Goal: Find specific page/section: Find specific page/section

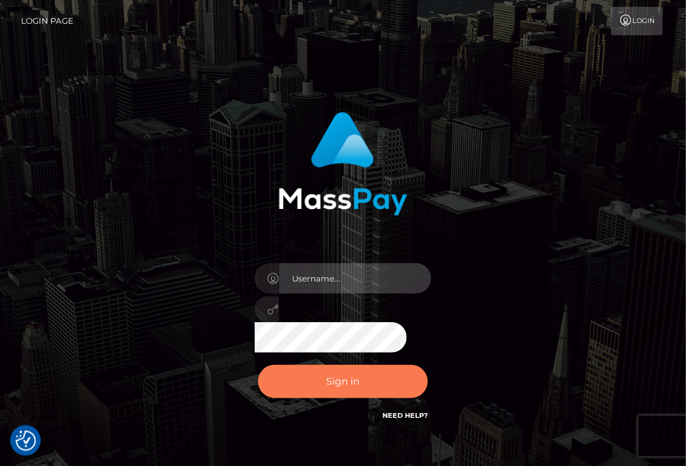
type input "aluasupport"
click at [357, 382] on button "Sign in" at bounding box center [343, 381] width 170 height 33
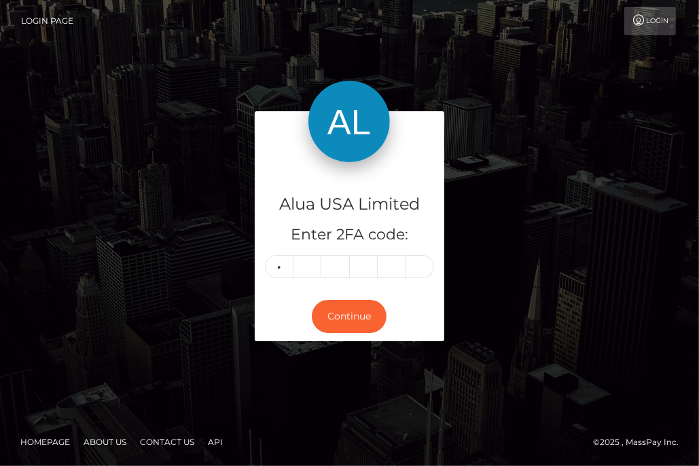
type input "8"
type input "9"
type input "0"
type input "5"
type input "6"
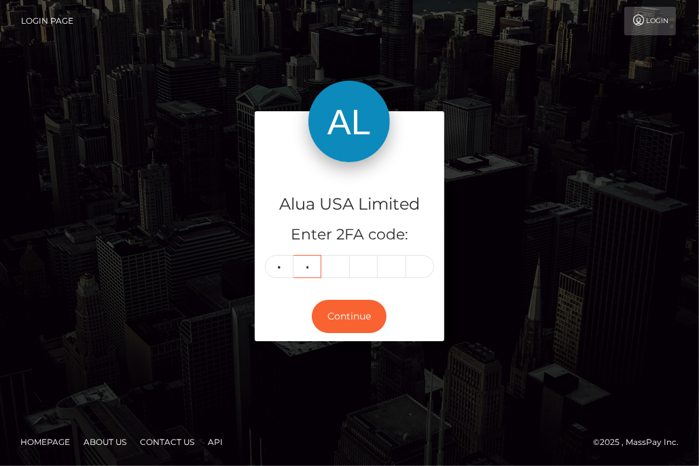
type input "5"
type input "6"
type input "8"
type input "1"
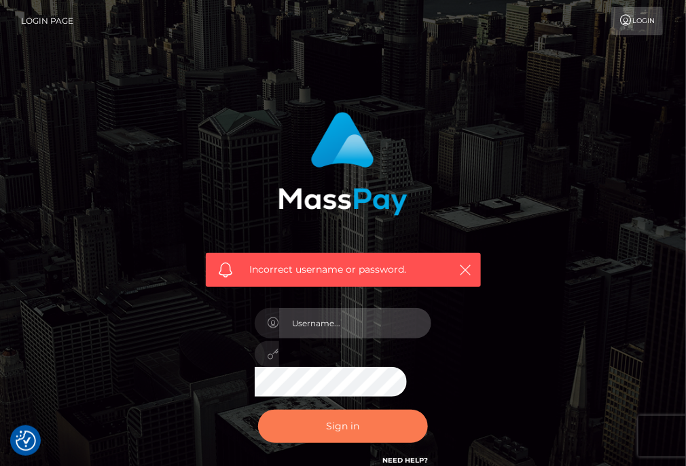
type input "aluasupport"
click at [346, 435] on button "Sign in" at bounding box center [343, 426] width 170 height 33
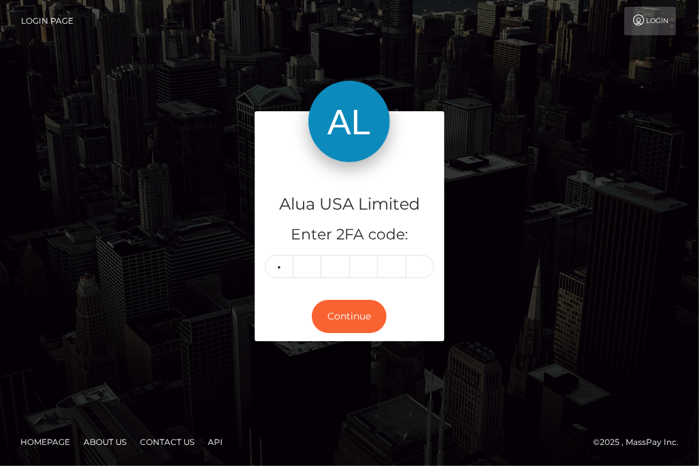
type input "6"
type input "2"
type input "6"
type input "8"
type input "1"
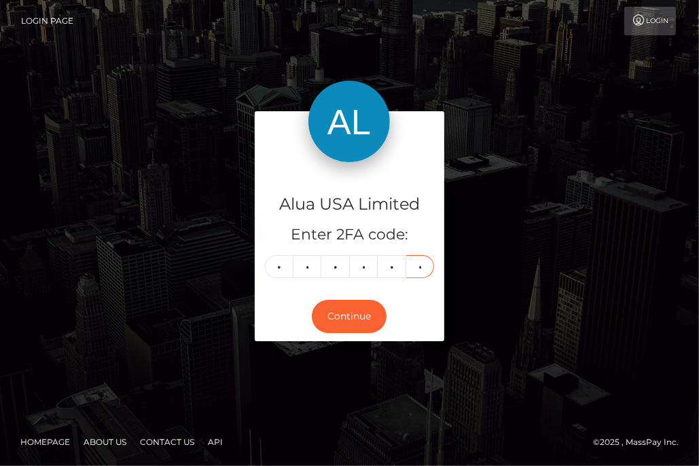
type input "1"
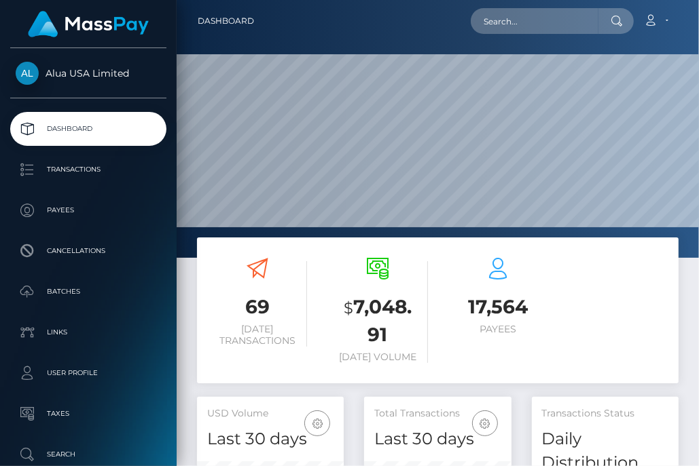
scroll to position [264, 146]
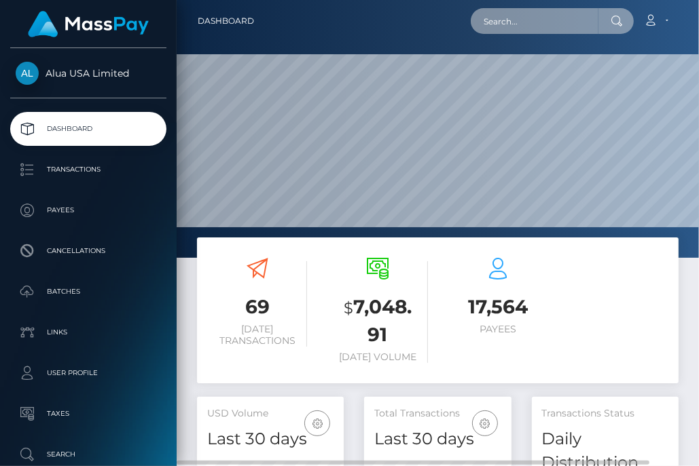
click at [535, 15] on input "text" at bounding box center [535, 21] width 128 height 26
paste input "67f5d7d91ef3bfb03e09fbf6"
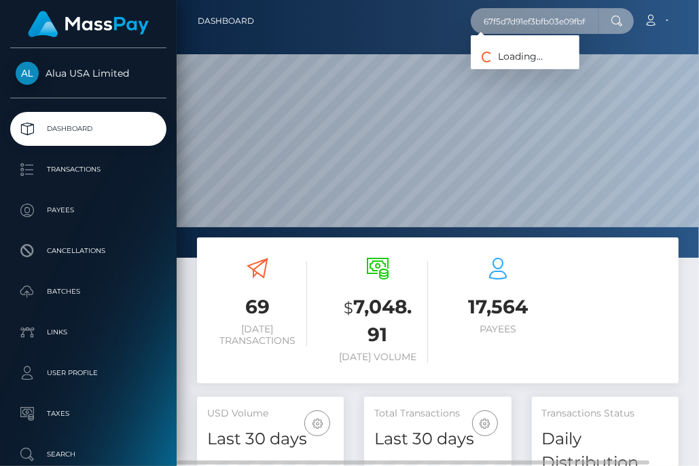
scroll to position [0, 7]
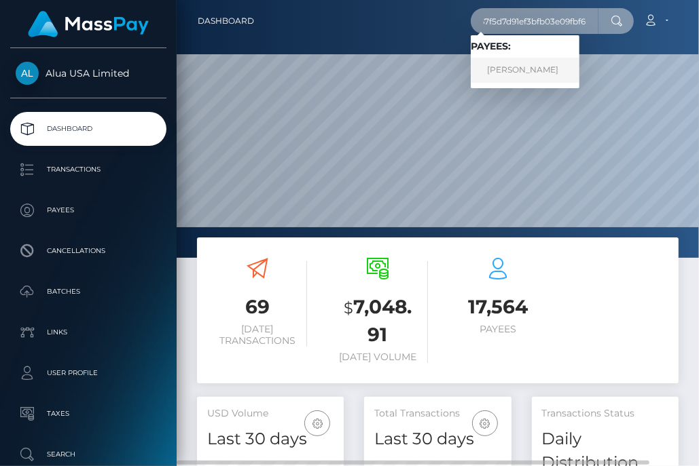
type input "67f5d7d91ef3bfb03e09fbf6"
click at [515, 71] on link "Gisell Perez Valadez" at bounding box center [525, 70] width 109 height 25
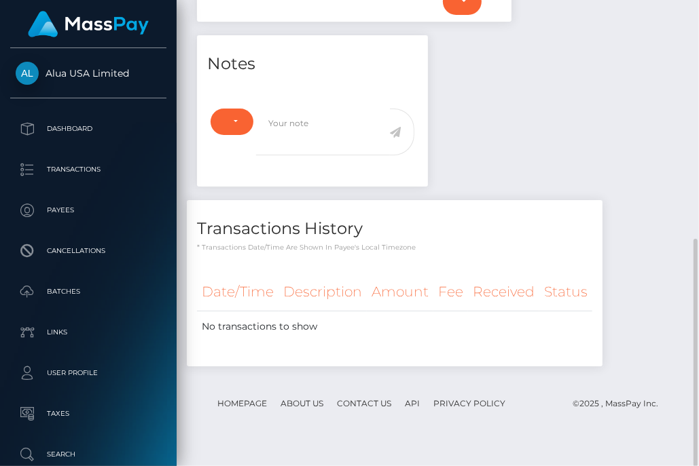
scroll to position [149, 0]
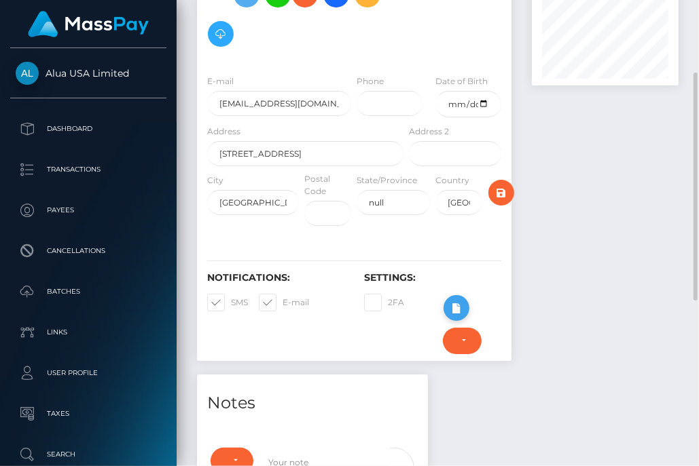
click at [464, 321] on button at bounding box center [456, 308] width 26 height 26
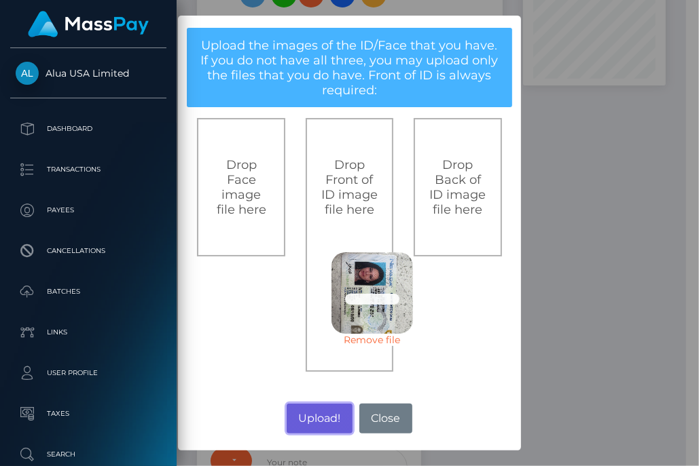
click at [323, 414] on button "Upload!" at bounding box center [320, 419] width 66 height 30
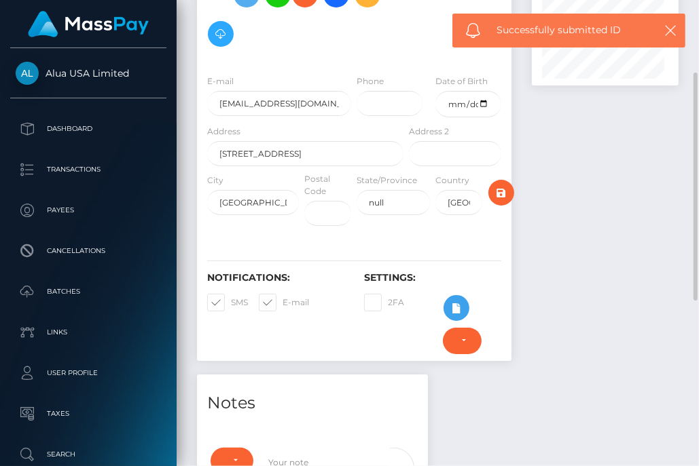
scroll to position [162, 146]
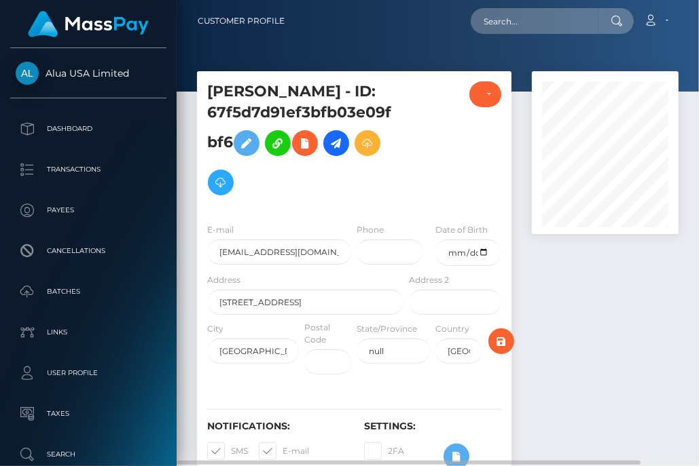
scroll to position [509, 0]
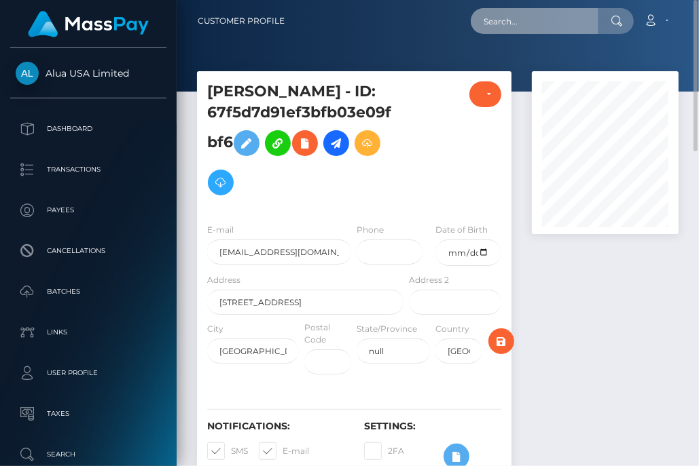
click at [573, 22] on input "text" at bounding box center [535, 21] width 128 height 26
paste input "66e8850f091d836b680b0840"
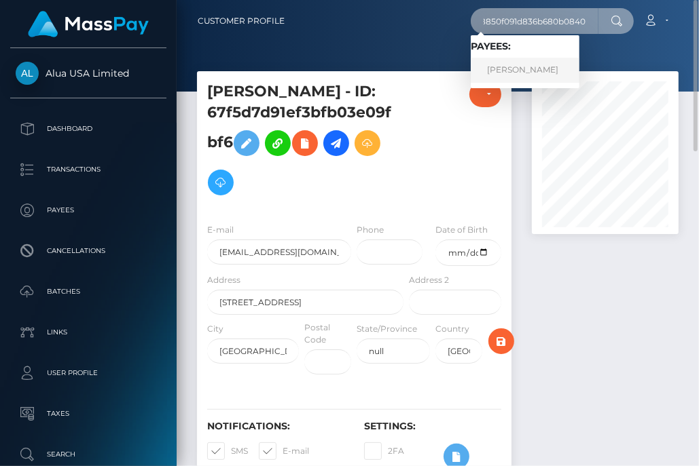
type input "66e8850f091d836b680b0840"
click at [538, 69] on link "Ashley M Anderson" at bounding box center [525, 70] width 109 height 25
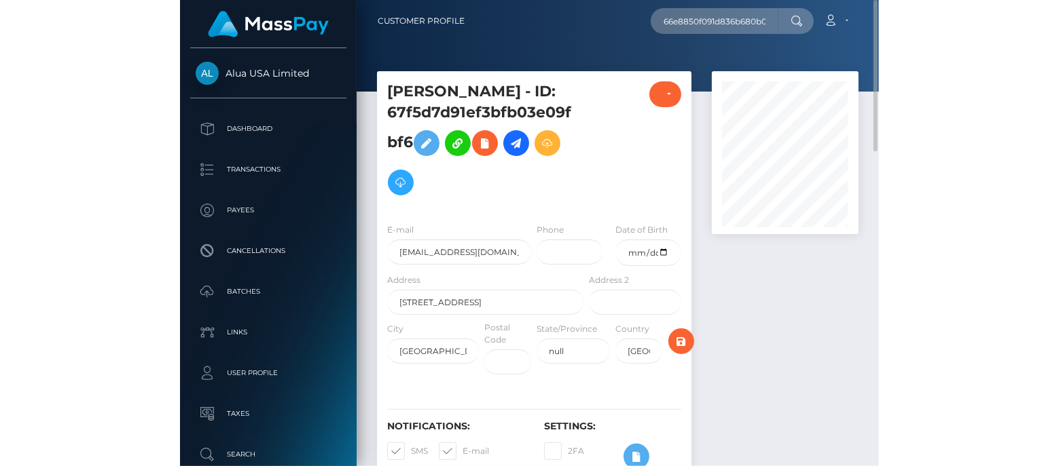
scroll to position [162, 267]
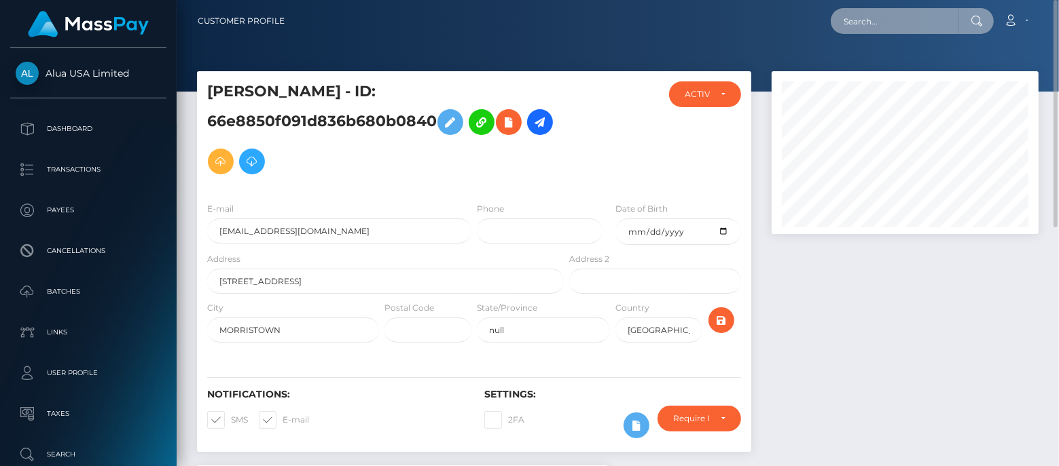
click at [907, 23] on input "text" at bounding box center [894, 21] width 128 height 26
paste input "60bbc89d23ff5e0c0577ab0b"
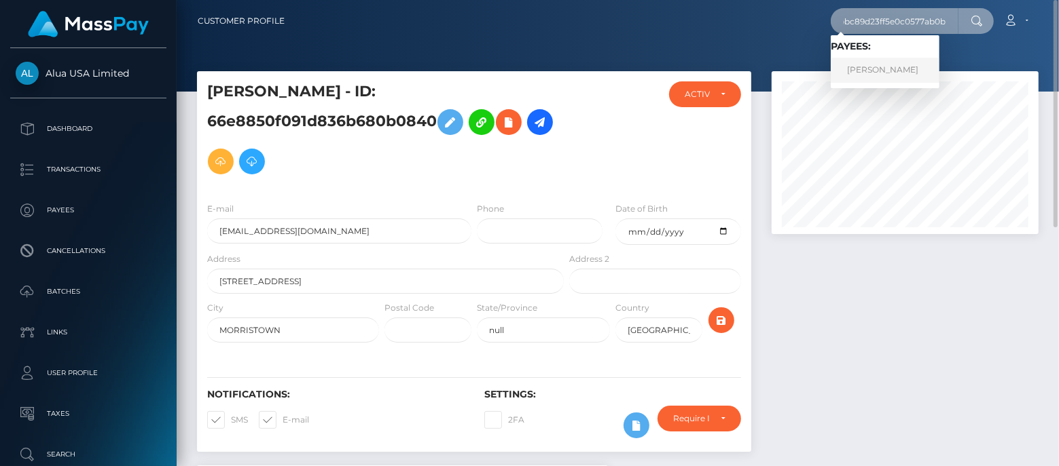
type input "60bbc89d23ff5e0c0577ab0b"
click at [881, 75] on link "Lili Hanzel" at bounding box center [884, 70] width 109 height 25
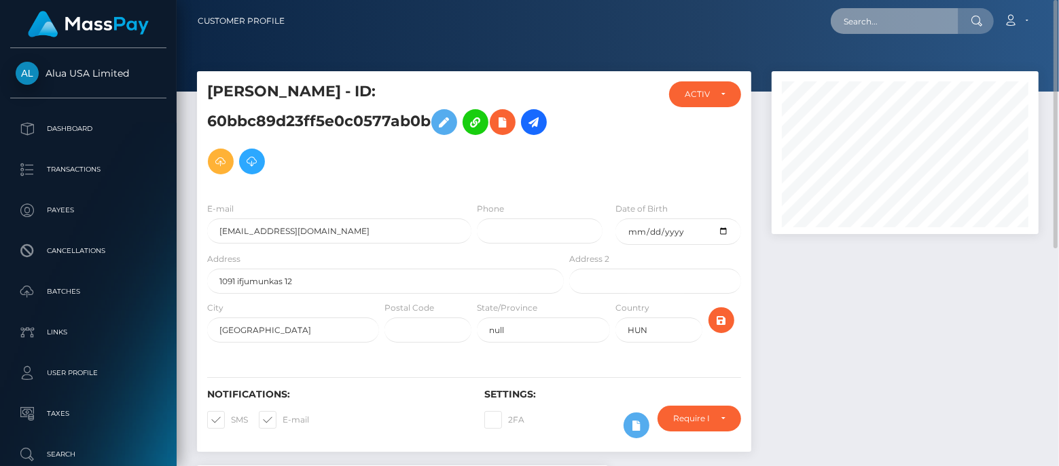
click at [867, 26] on input "text" at bounding box center [894, 21] width 128 height 26
paste input "5fe031e46c92bb638e353953"
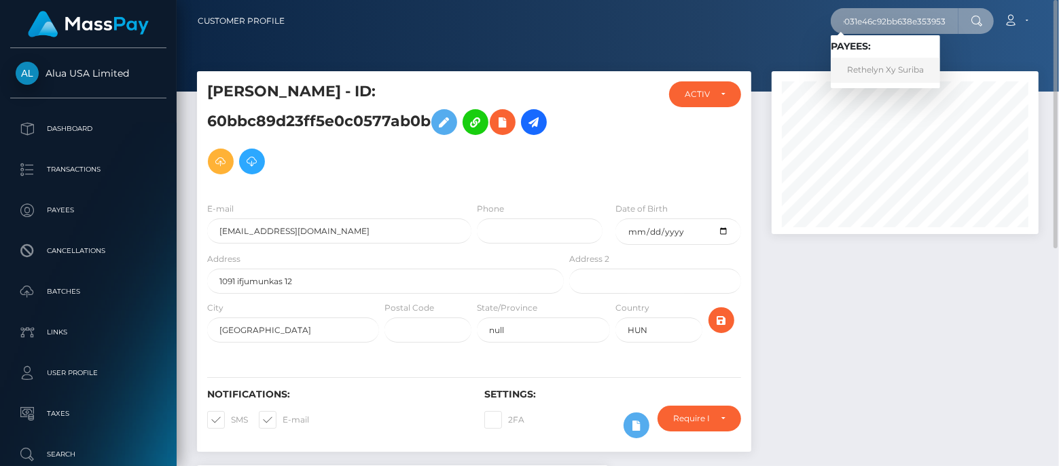
type input "5fe031e46c92bb638e353953"
click at [877, 74] on link "Rethelyn Xy Suriba" at bounding box center [884, 70] width 109 height 25
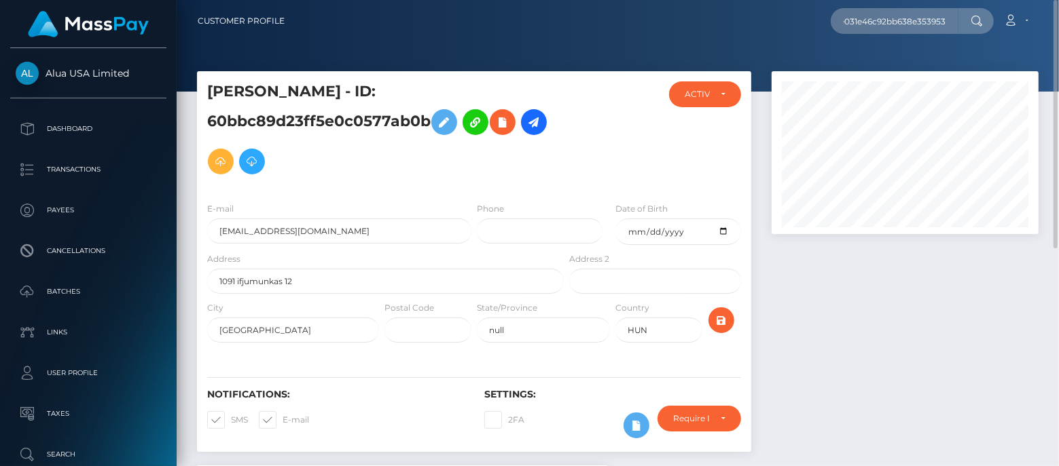
scroll to position [0, 0]
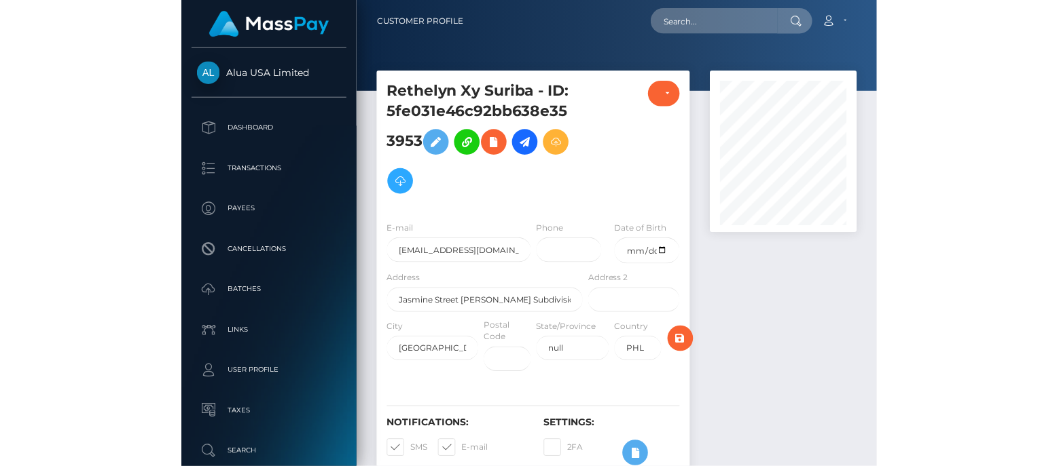
scroll to position [170, 0]
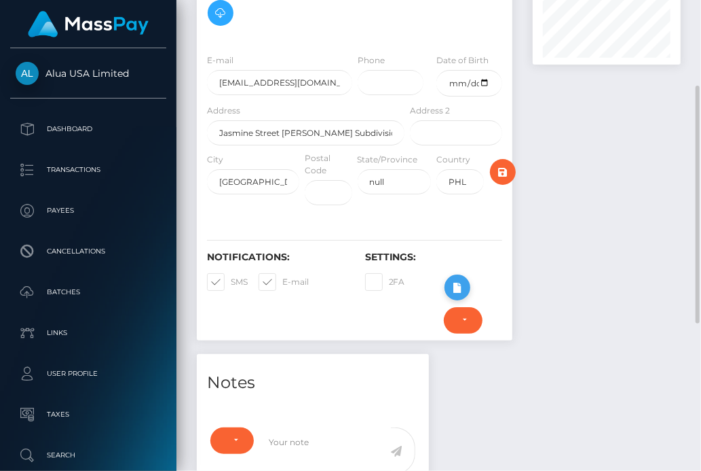
click at [456, 285] on icon at bounding box center [457, 287] width 16 height 17
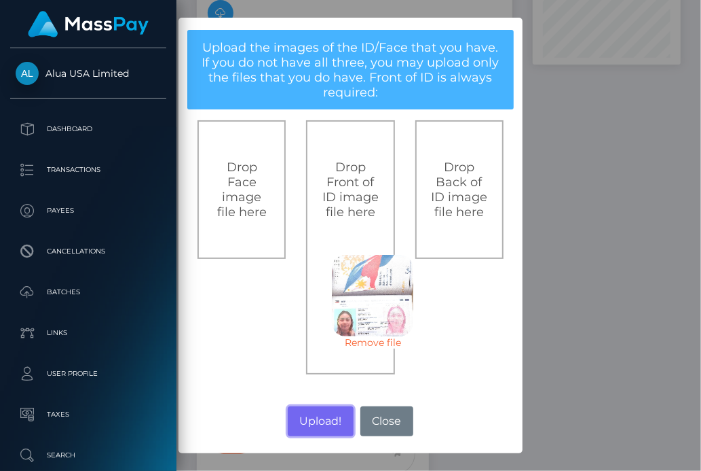
drag, startPoint x: 325, startPoint y: 422, endPoint x: 311, endPoint y: 458, distance: 38.7
click at [327, 420] on button "Upload!" at bounding box center [321, 421] width 66 height 30
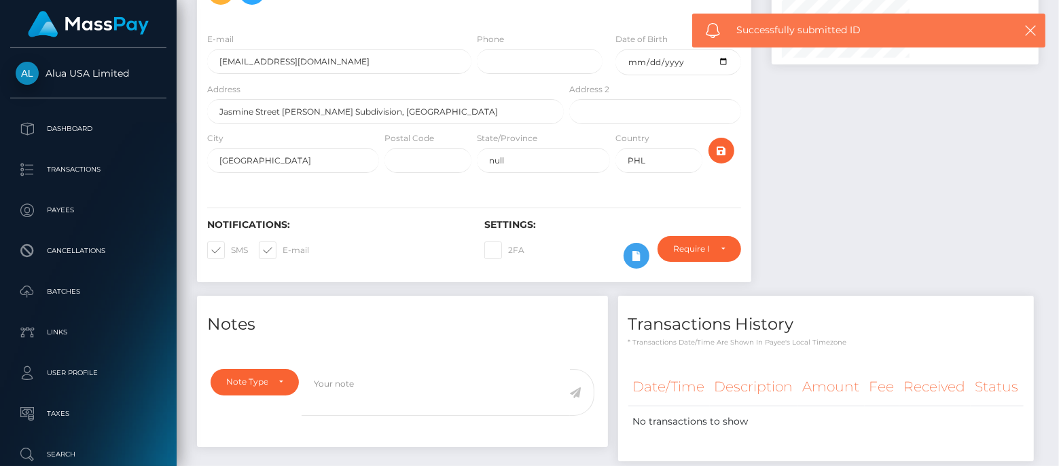
scroll to position [162, 267]
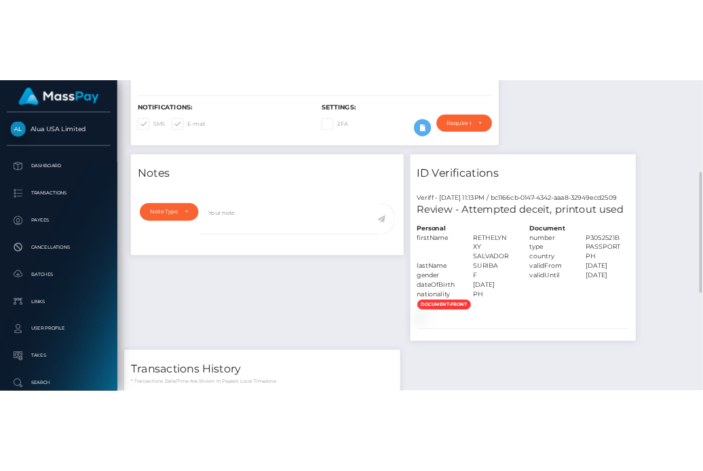
scroll to position [524, 0]
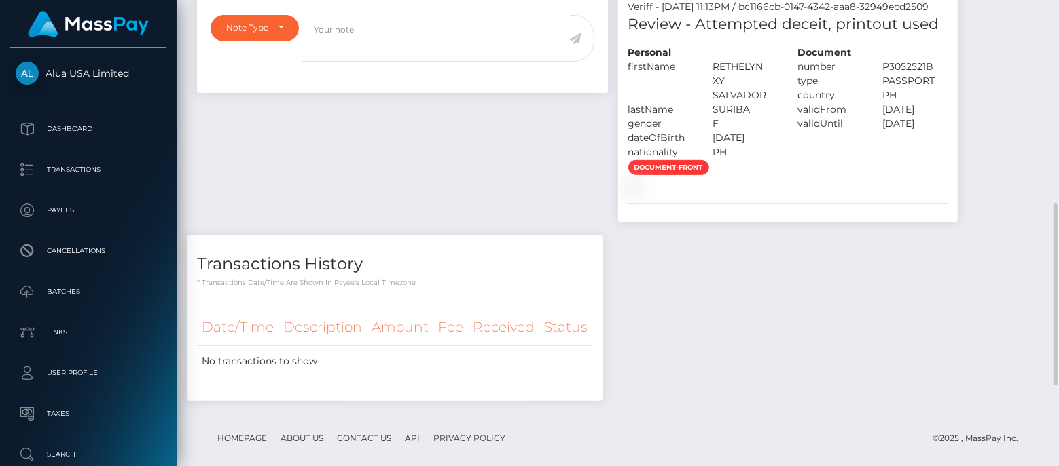
click at [405, 236] on div "Notes Note Type Compliance Clear Compliance General Note Type" at bounding box center [402, 89] width 431 height 295
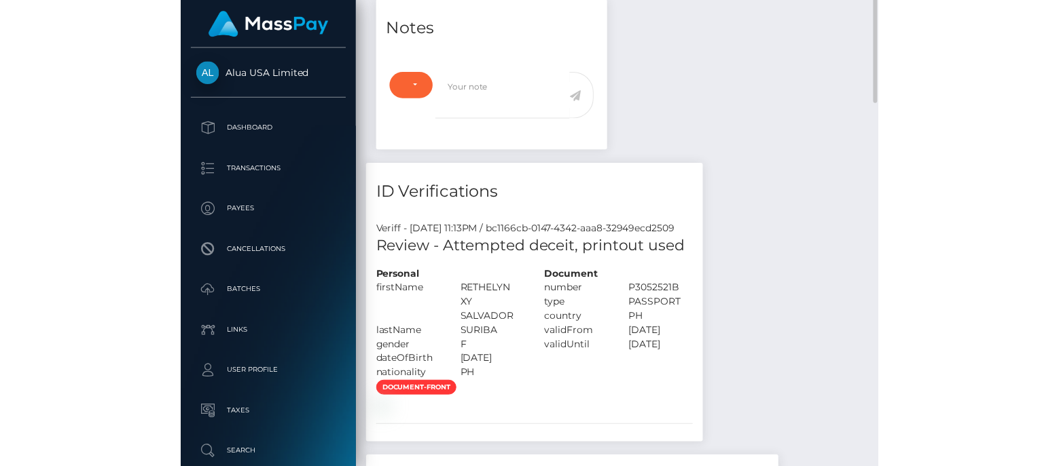
scroll to position [185, 0]
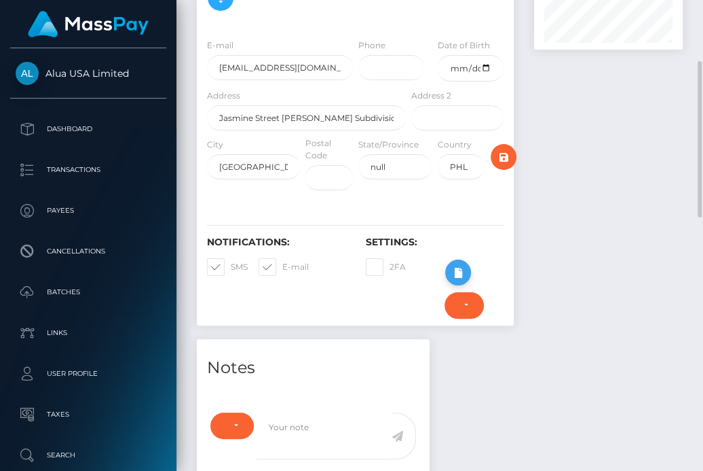
click at [454, 268] on icon at bounding box center [458, 272] width 16 height 17
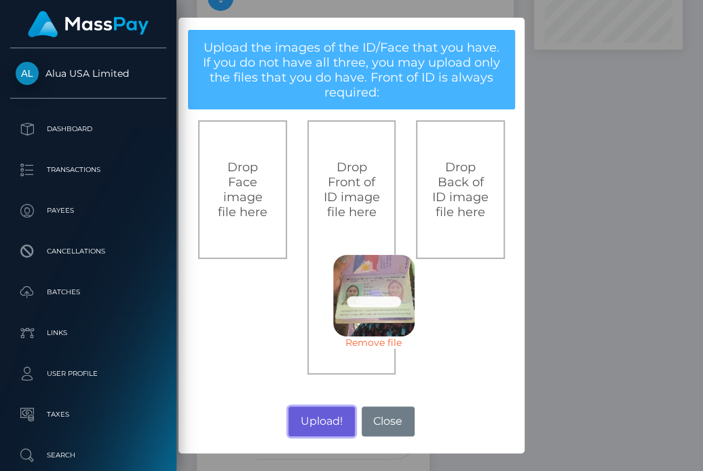
click at [324, 421] on button "Upload!" at bounding box center [322, 421] width 66 height 30
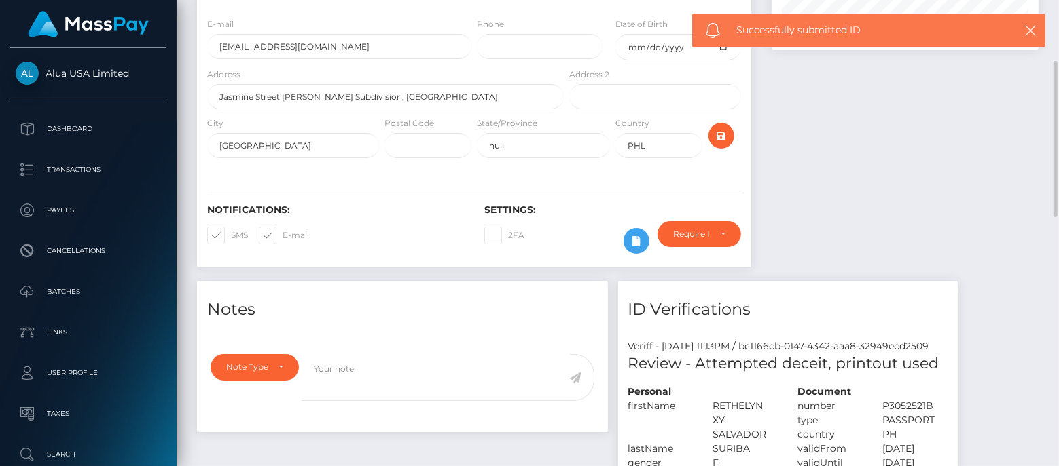
scroll to position [162, 267]
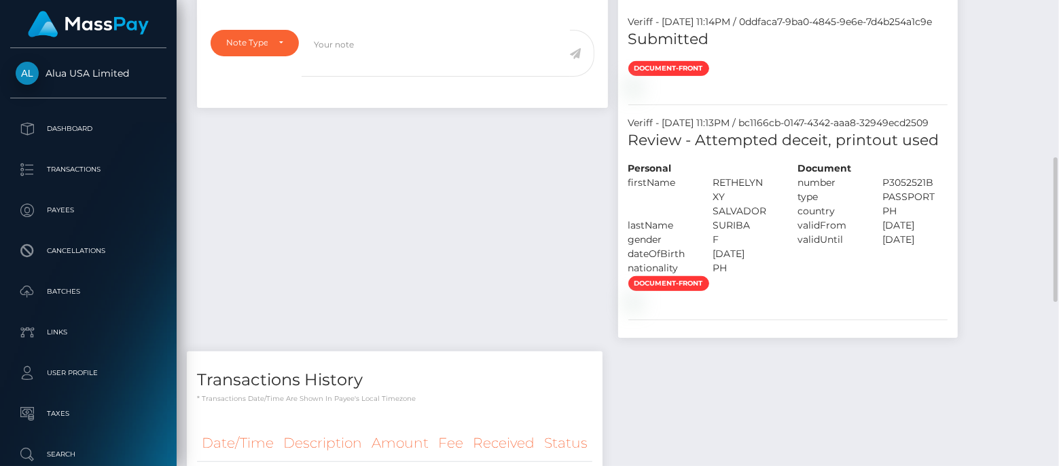
scroll to position [339, 0]
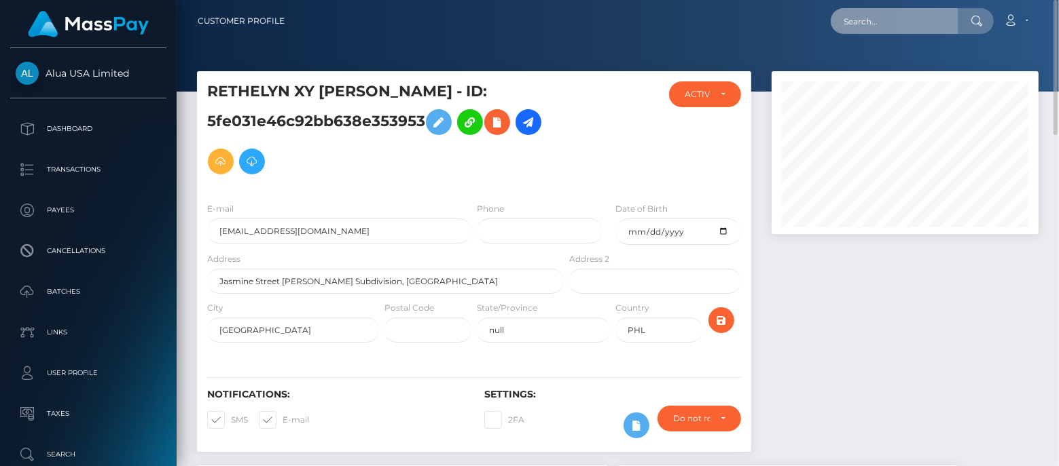
click at [866, 23] on input "text" at bounding box center [894, 21] width 128 height 26
paste input "68277707f0e5c8e284075be3"
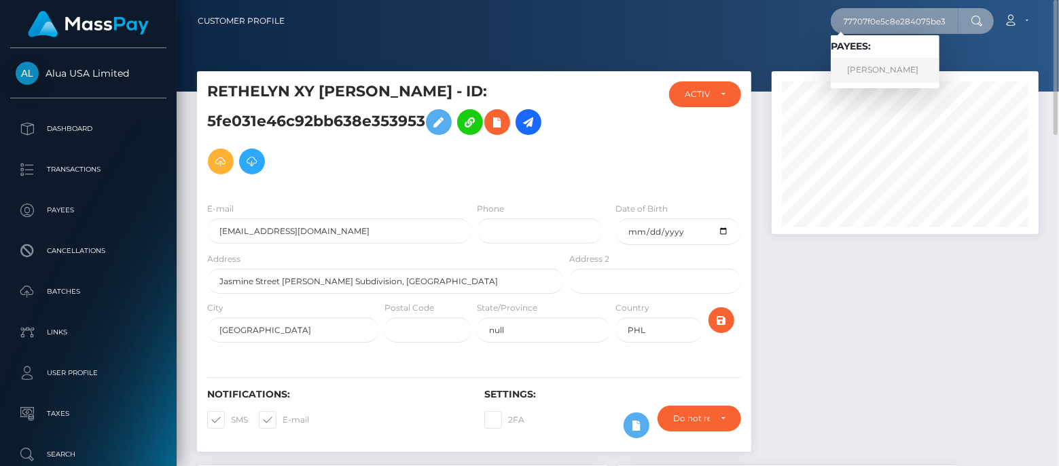
type input "68277707f0e5c8e284075be3"
click at [875, 72] on link "Mishca Rhodes" at bounding box center [884, 70] width 109 height 25
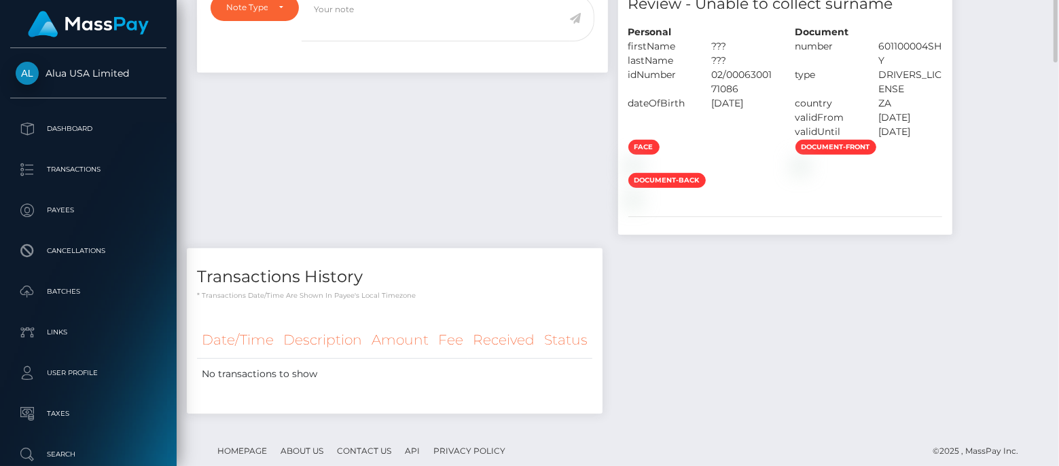
scroll to position [35, 0]
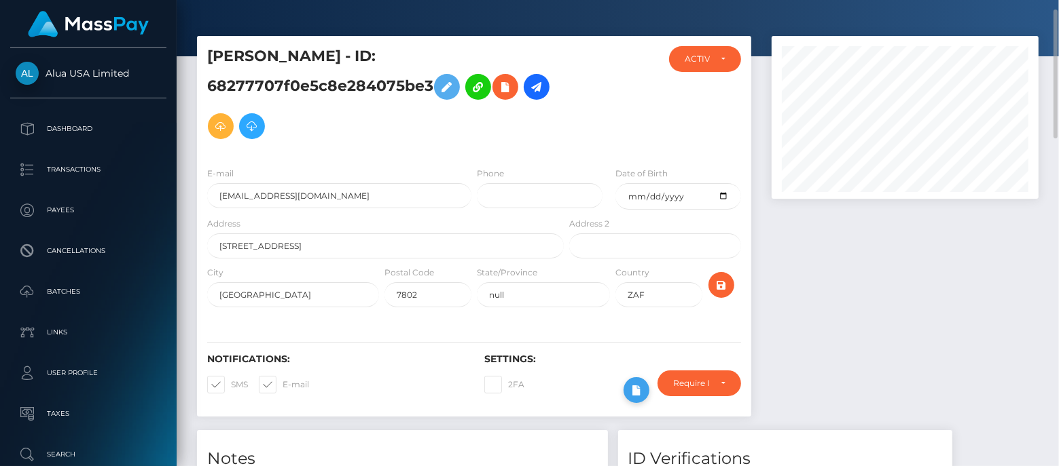
click at [634, 392] on icon at bounding box center [636, 390] width 16 height 17
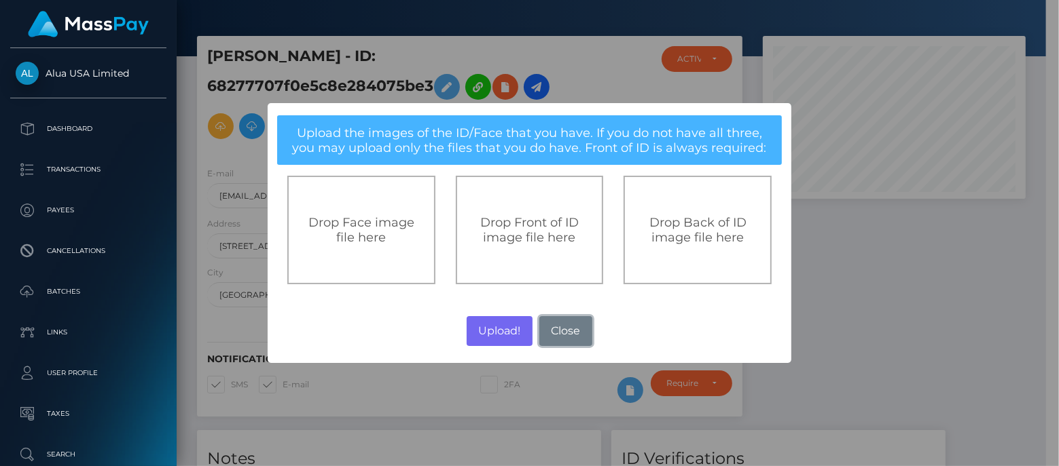
drag, startPoint x: 585, startPoint y: 334, endPoint x: 740, endPoint y: 338, distance: 155.5
click at [586, 335] on button "Close" at bounding box center [565, 331] width 53 height 30
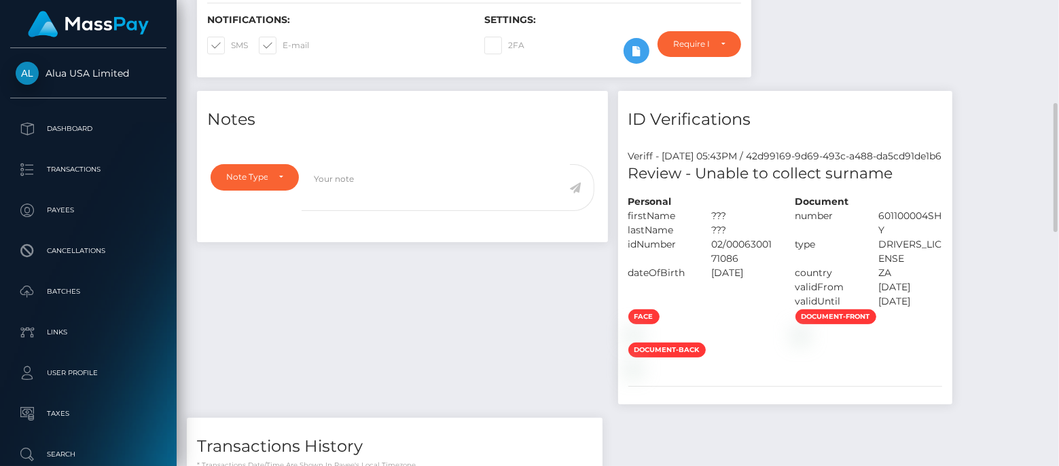
scroll to position [205, 0]
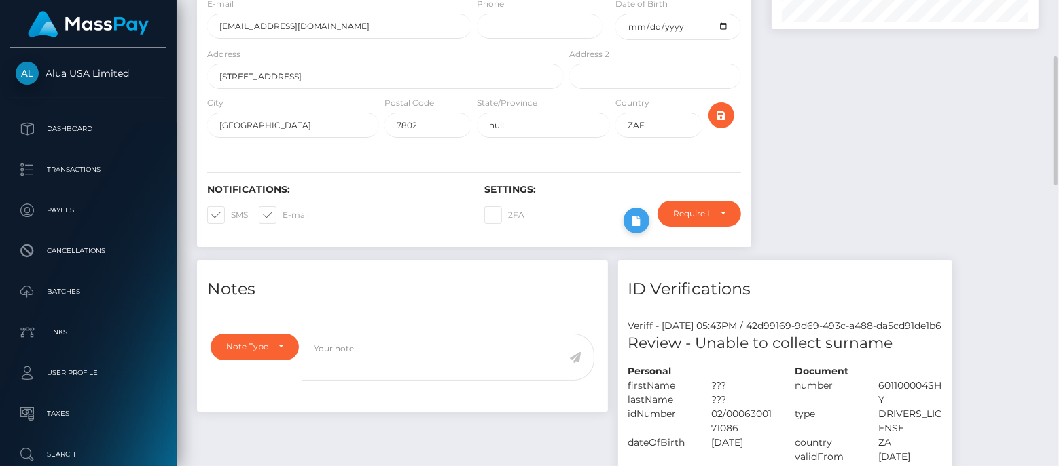
click at [630, 218] on icon at bounding box center [636, 221] width 16 height 17
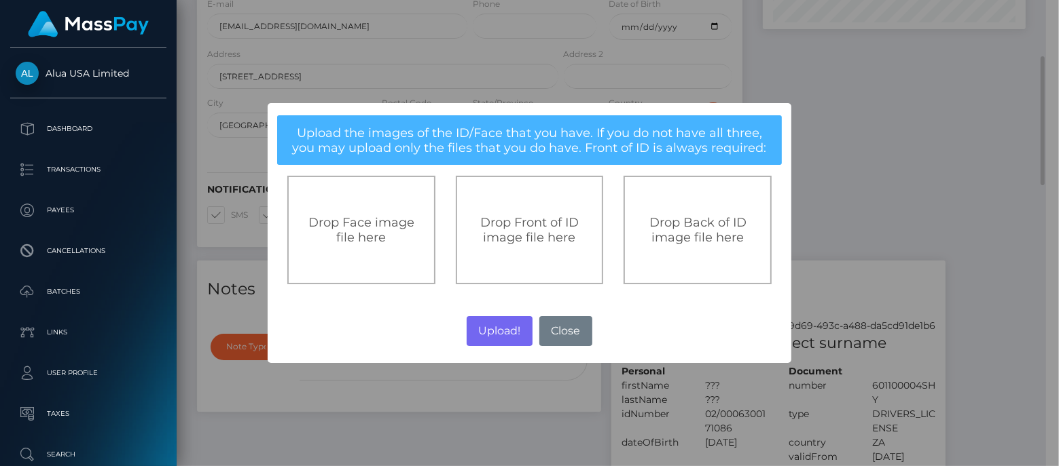
scroll to position [678811, 678712]
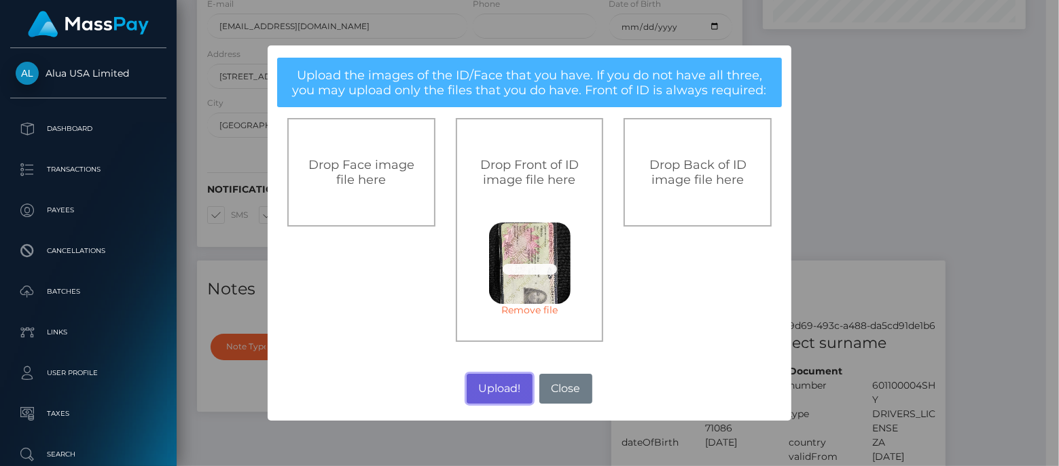
click at [498, 383] on button "Upload!" at bounding box center [499, 389] width 66 height 30
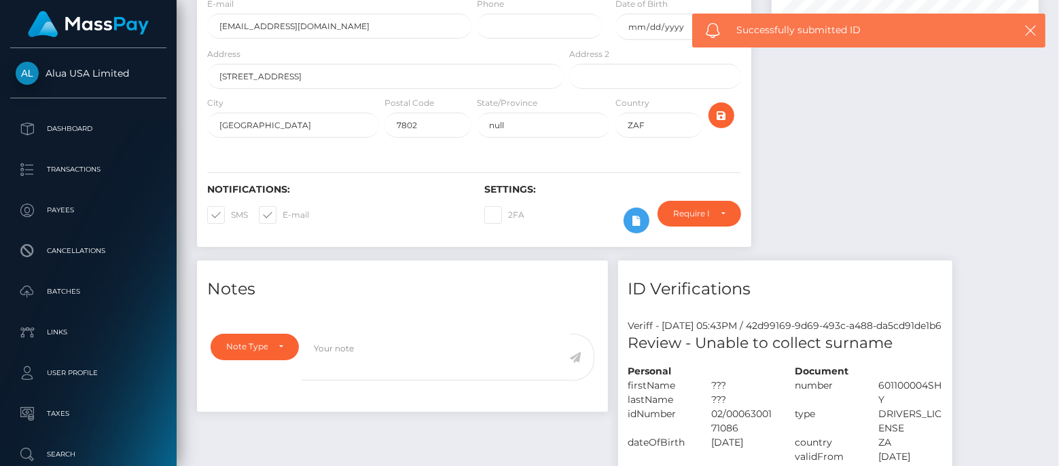
scroll to position [162, 267]
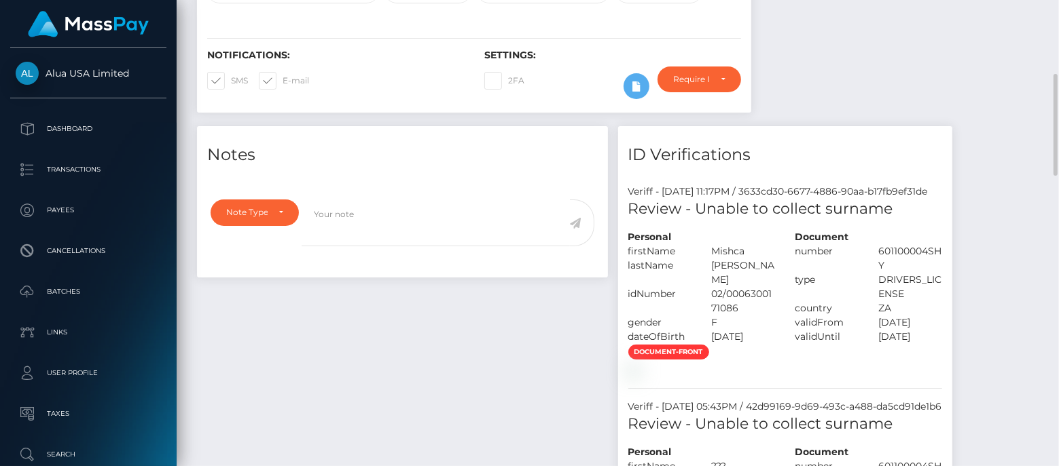
scroll to position [170, 0]
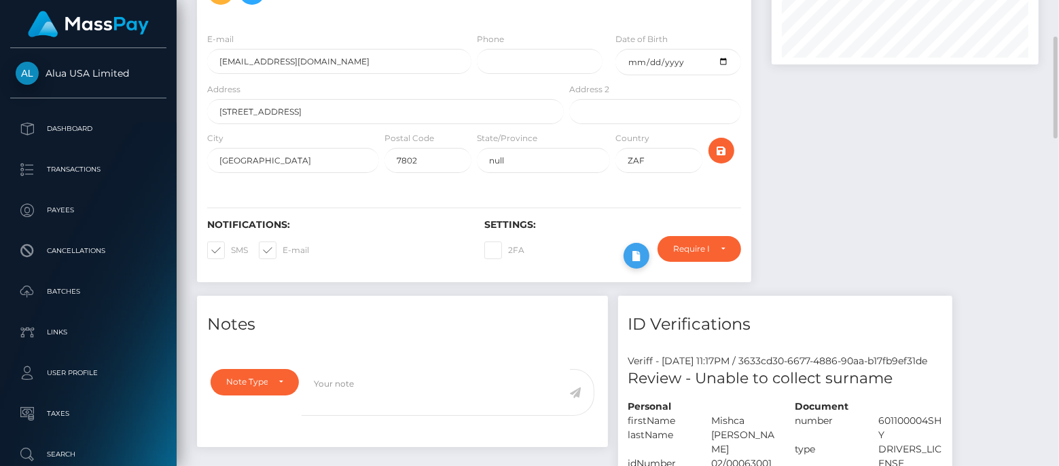
click at [637, 253] on icon at bounding box center [636, 256] width 16 height 17
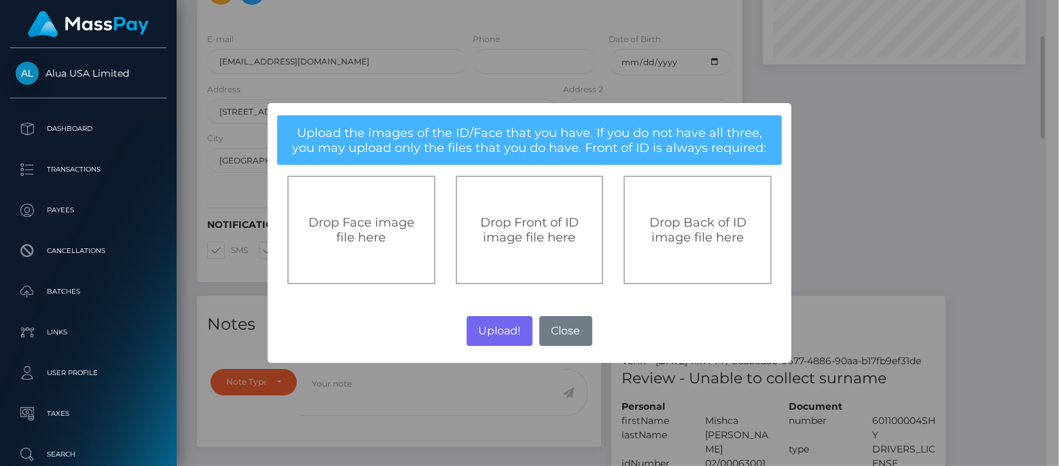
scroll to position [678811, 678712]
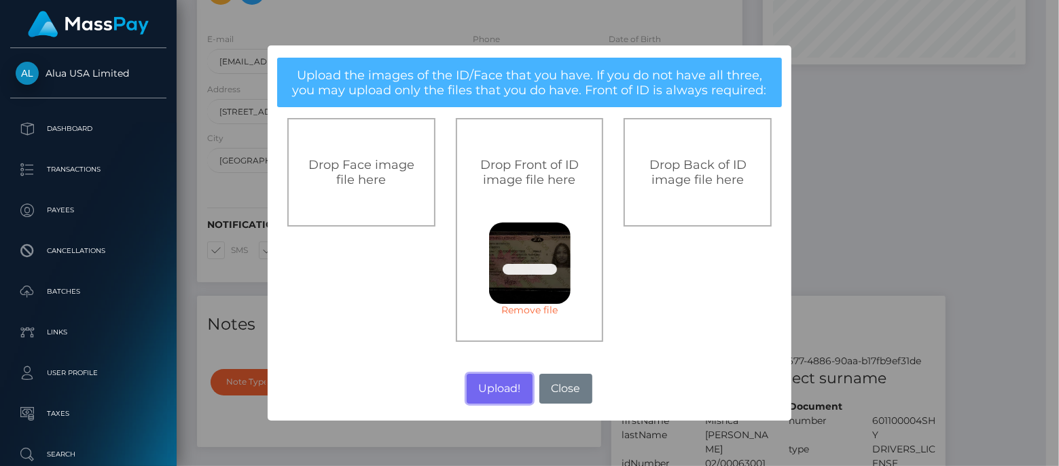
drag, startPoint x: 489, startPoint y: 386, endPoint x: 1056, endPoint y: 219, distance: 591.7
click at [490, 385] on button "Upload!" at bounding box center [499, 389] width 66 height 30
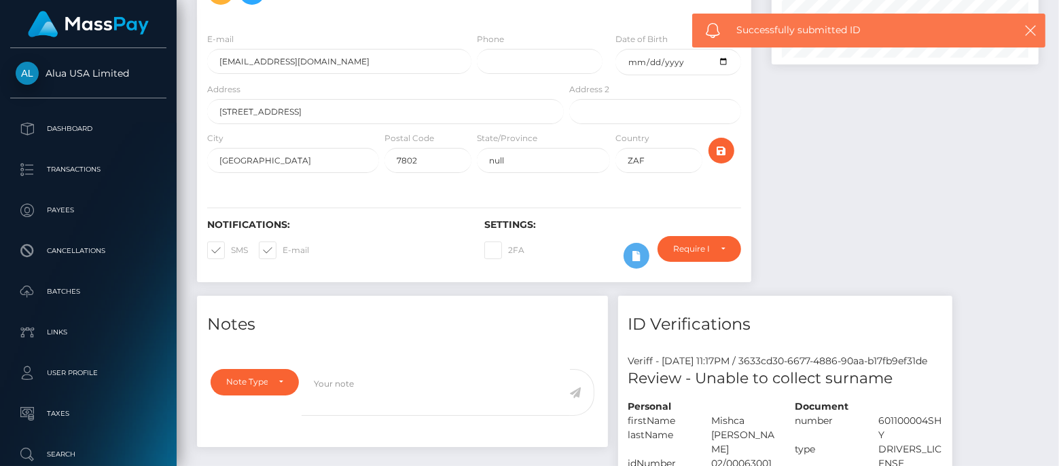
scroll to position [162, 267]
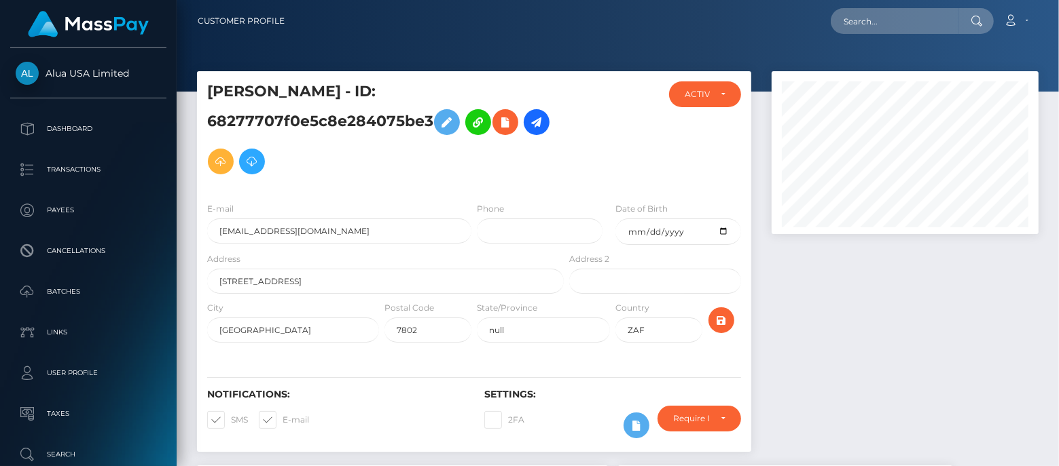
scroll to position [162, 267]
click at [638, 420] on icon at bounding box center [636, 426] width 16 height 17
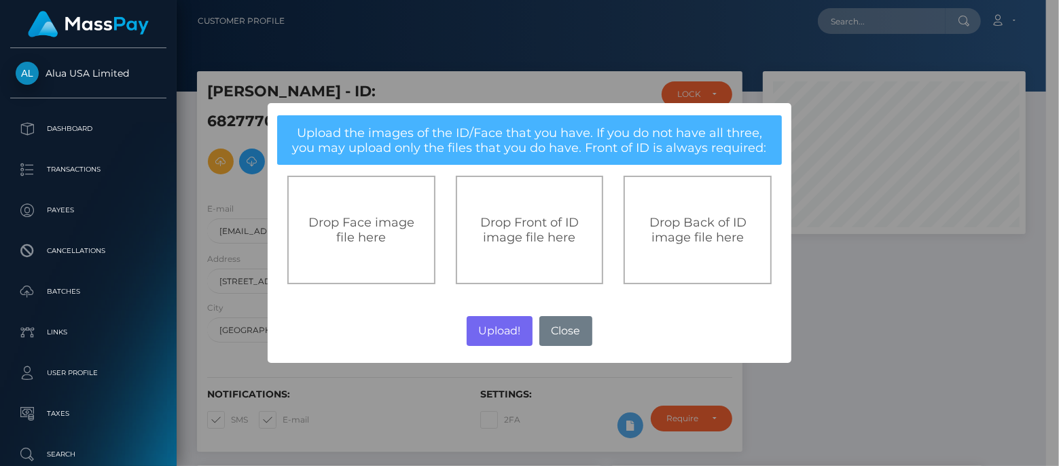
scroll to position [678811, 678712]
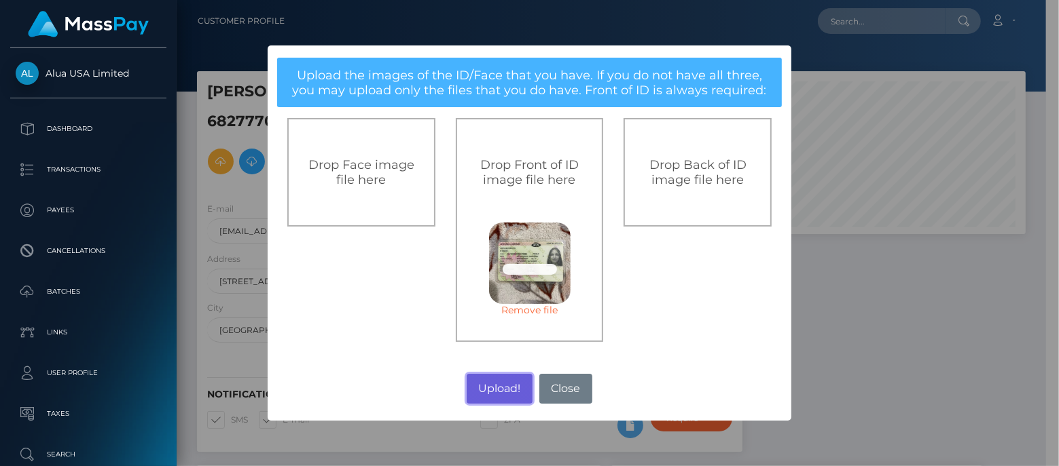
click at [479, 388] on button "Upload!" at bounding box center [499, 389] width 66 height 30
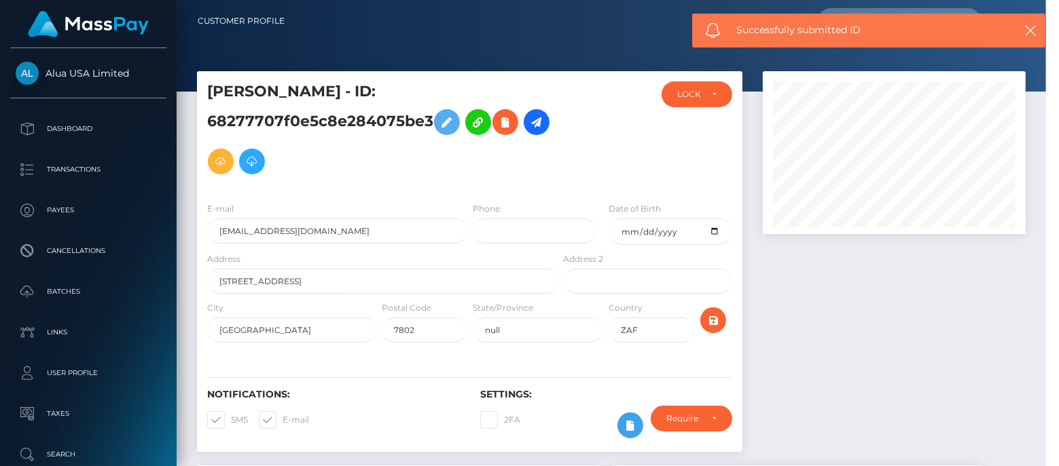
scroll to position [162, 267]
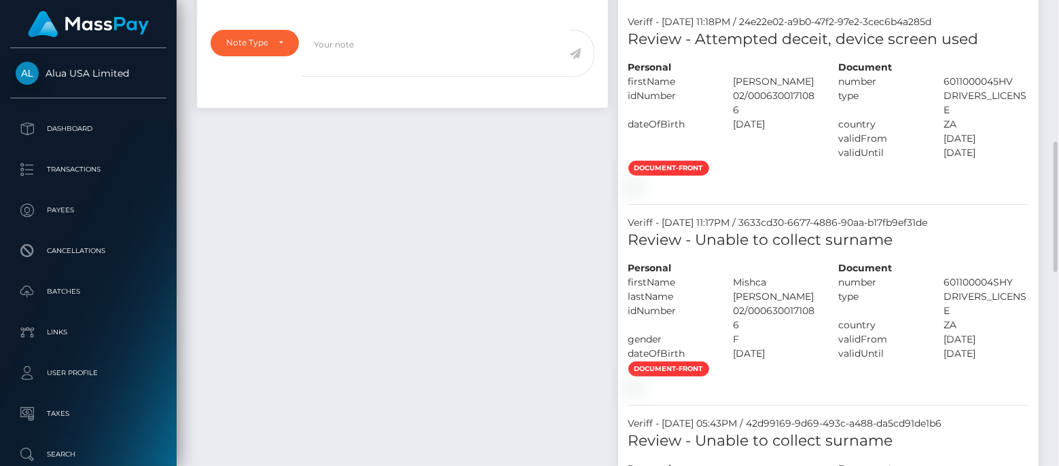
scroll to position [679, 0]
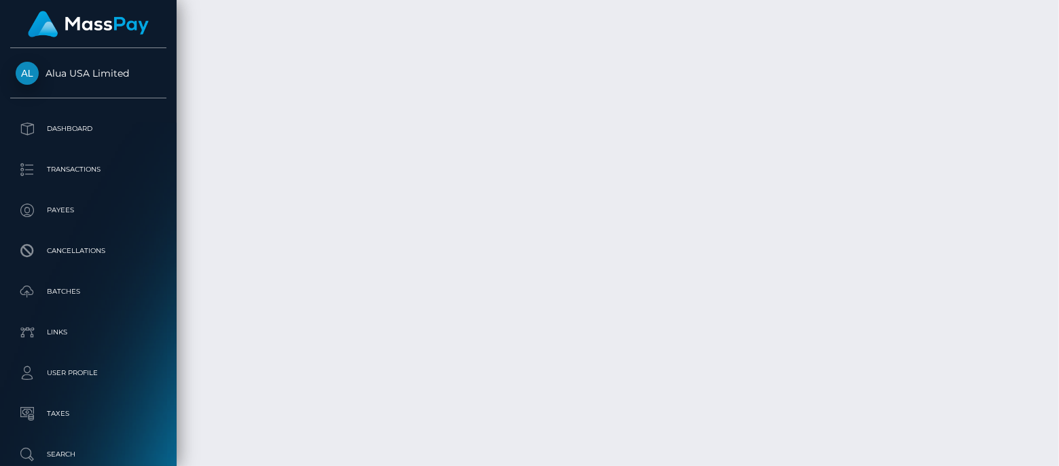
scroll to position [2037, 0]
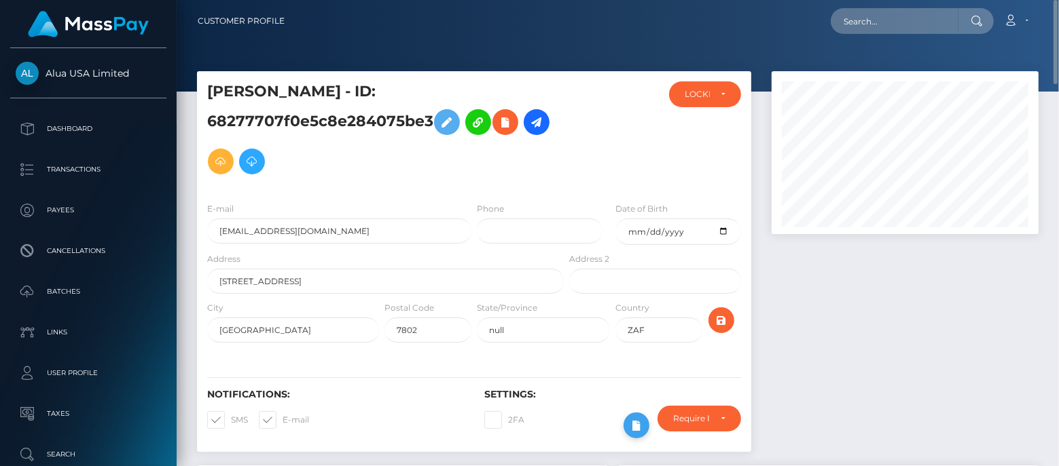
click at [635, 428] on icon at bounding box center [636, 426] width 16 height 17
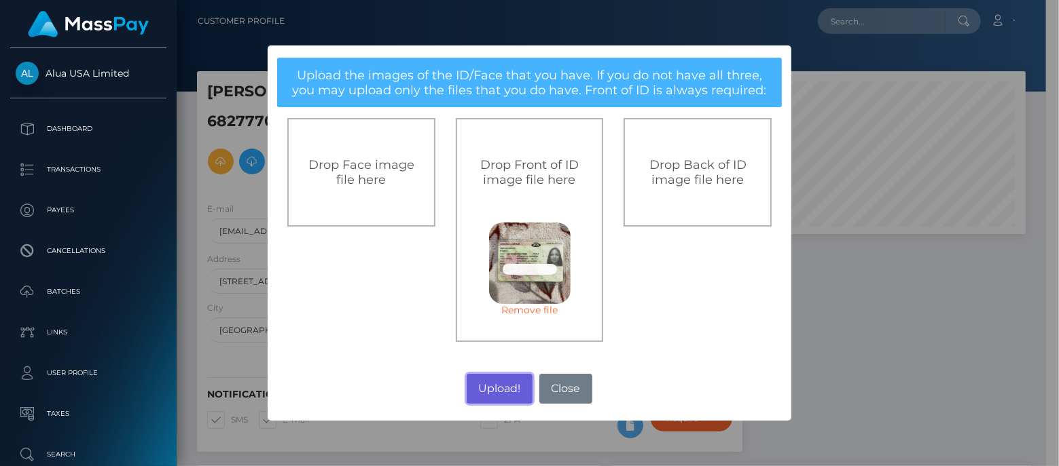
click at [483, 378] on button "Upload!" at bounding box center [499, 389] width 66 height 30
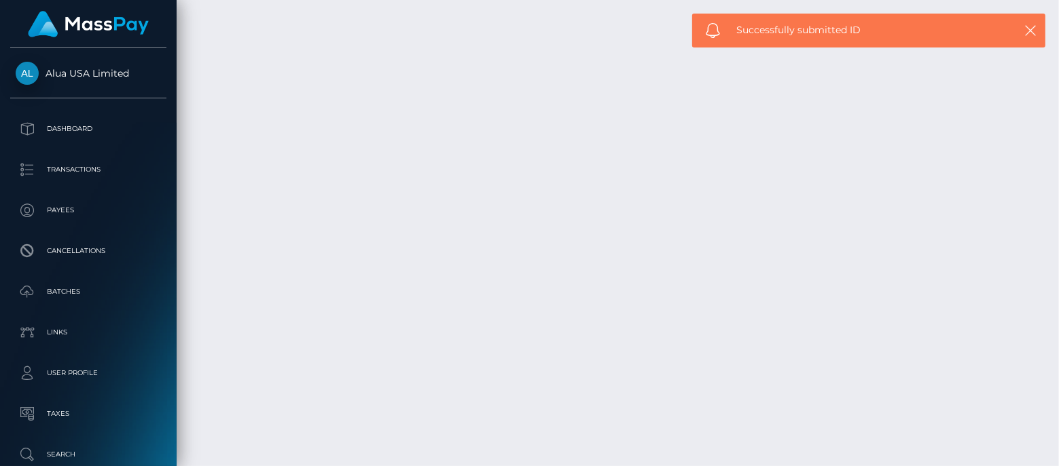
scroll to position [2037, 0]
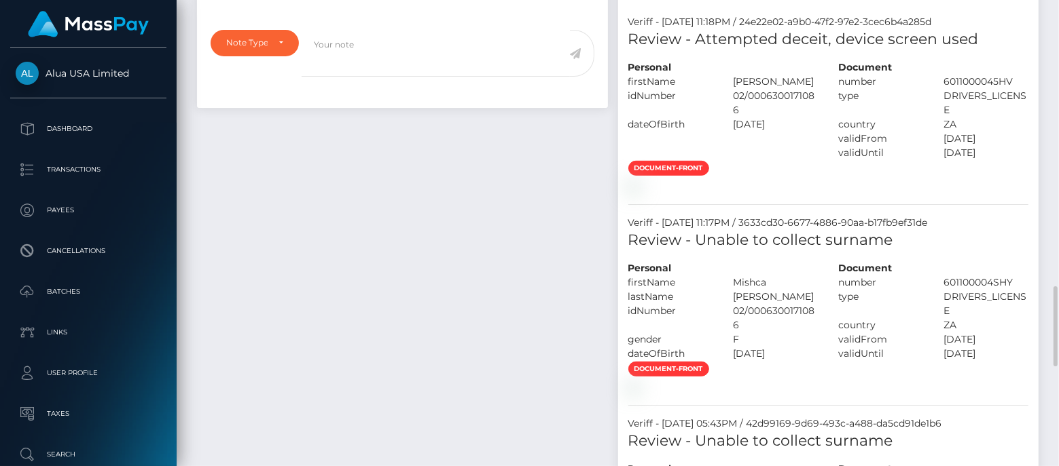
scroll to position [849, 0]
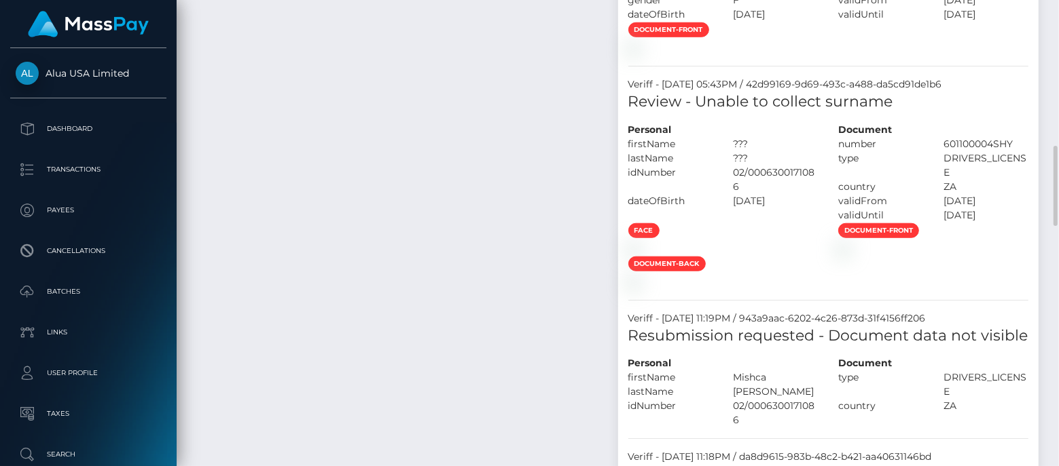
drag, startPoint x: 475, startPoint y: 189, endPoint x: 196, endPoint y: 191, distance: 279.1
copy h5 "Review - Unable to collect surname"
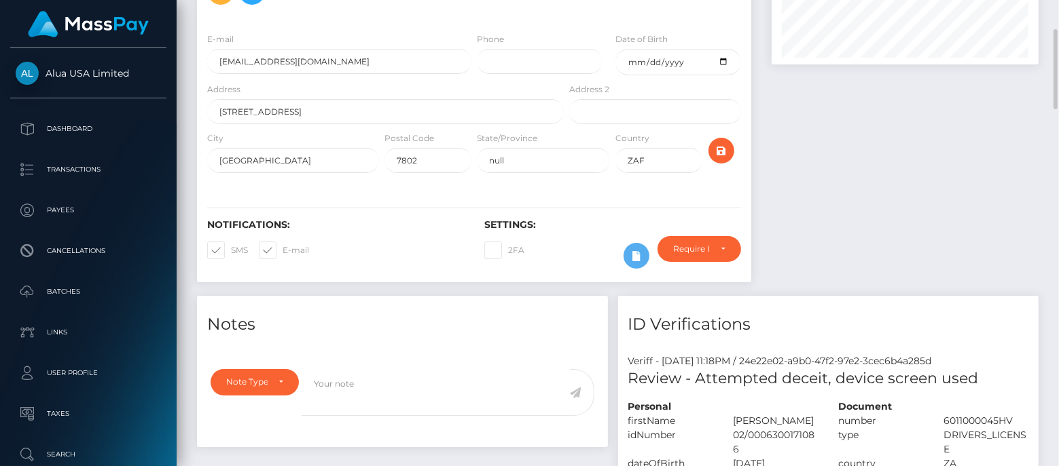
scroll to position [0, 0]
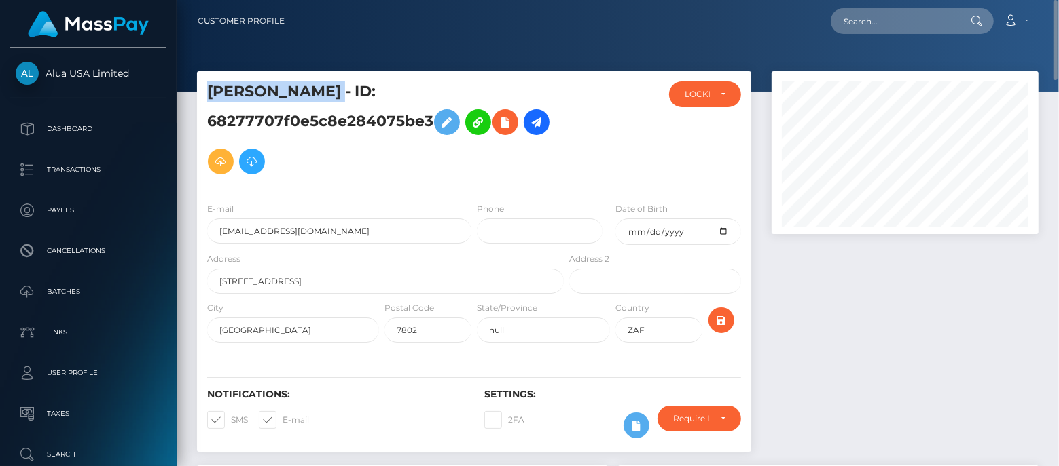
drag, startPoint x: 208, startPoint y: 88, endPoint x: 331, endPoint y: 90, distance: 122.9
click at [331, 90] on h5 "[PERSON_NAME] - ID: 68277707f0e5c8e284075be3" at bounding box center [381, 131] width 349 height 100
copy h5 "[PERSON_NAME]"
